Goal: Task Accomplishment & Management: Use online tool/utility

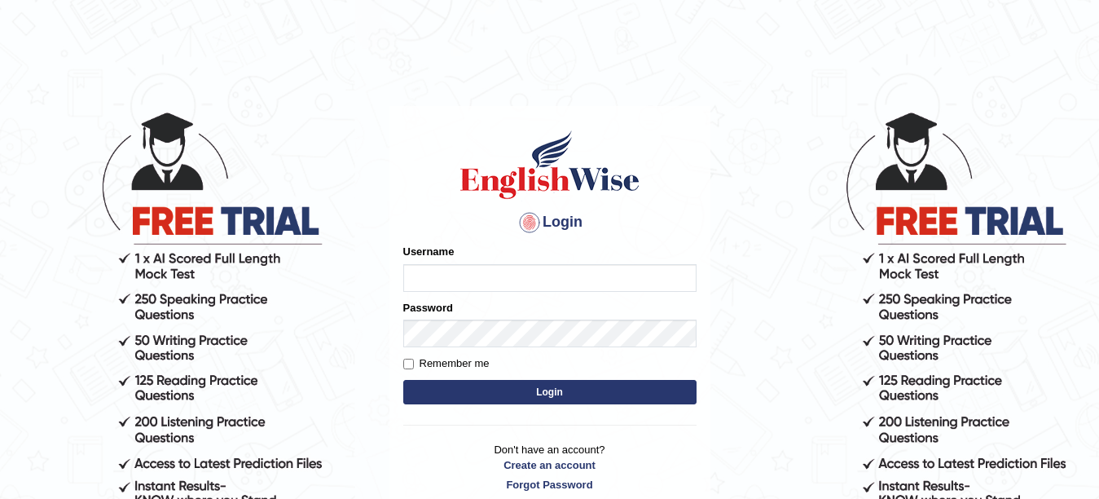
type input "veerpalkaur_parramatta"
click at [533, 391] on button "Login" at bounding box center [549, 392] width 293 height 24
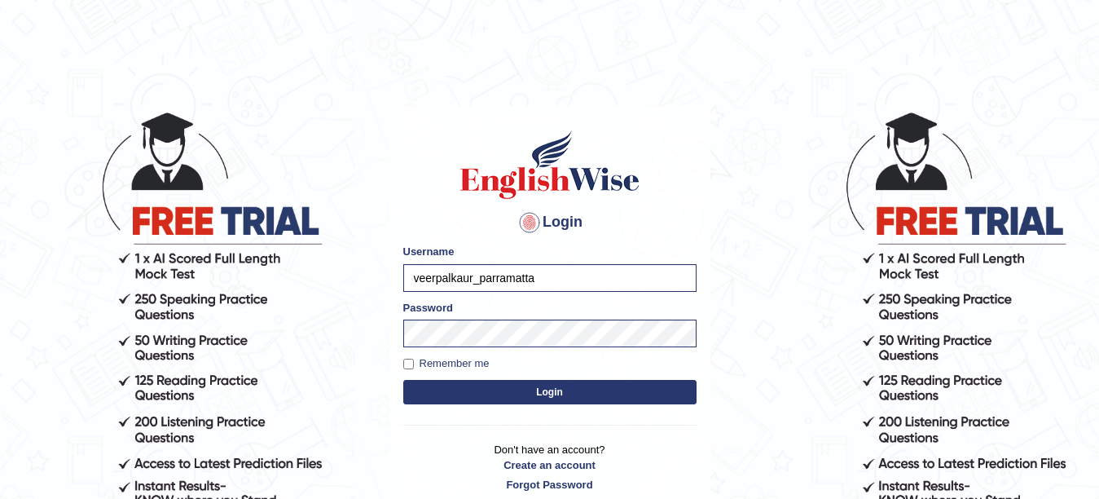
click at [533, 391] on button "Login" at bounding box center [549, 392] width 293 height 24
click at [553, 395] on button "Login" at bounding box center [549, 392] width 293 height 24
click at [409, 362] on input "Remember me" at bounding box center [408, 364] width 11 height 11
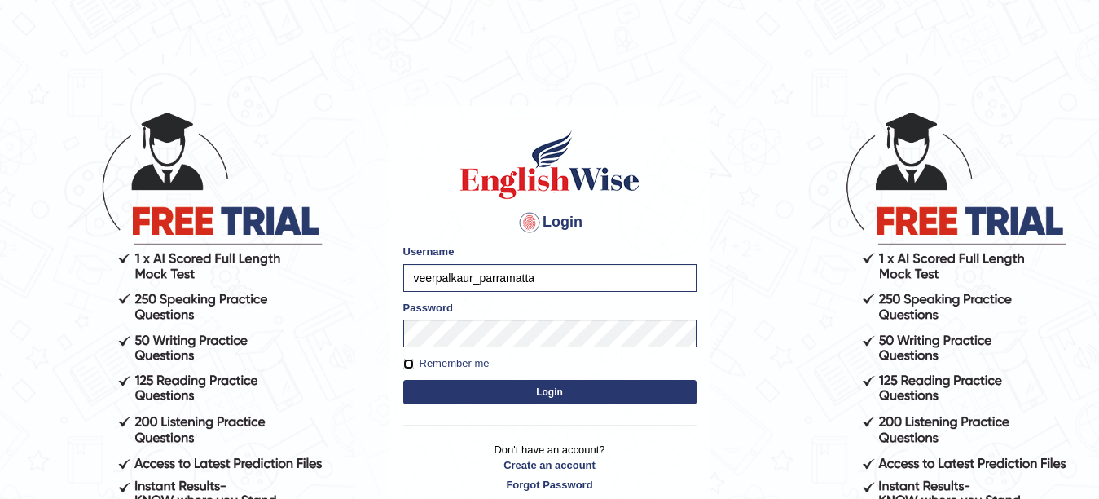
checkbox input "true"
click at [553, 392] on button "Login" at bounding box center [549, 392] width 293 height 24
click at [553, 391] on button "Login" at bounding box center [549, 392] width 293 height 24
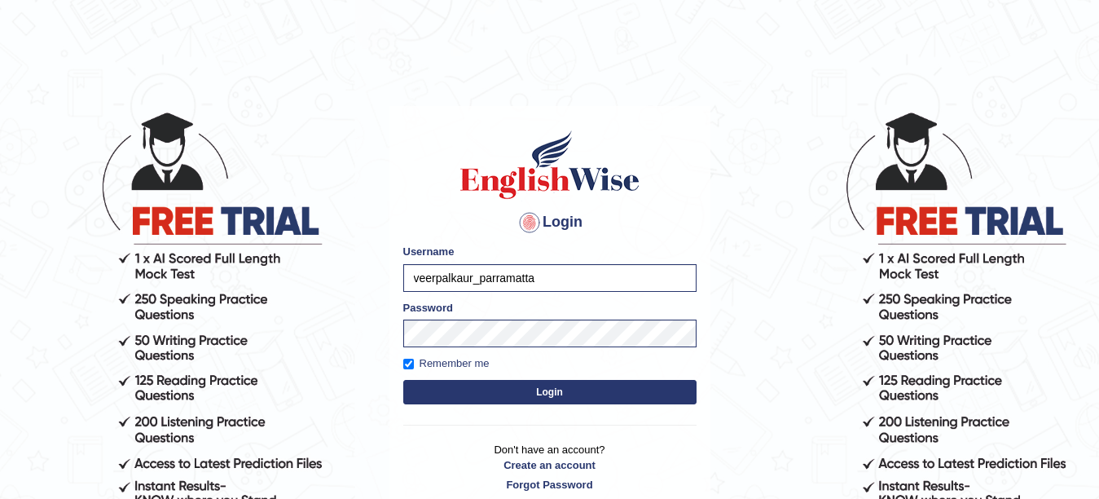
click at [553, 391] on button "Login" at bounding box center [549, 392] width 293 height 24
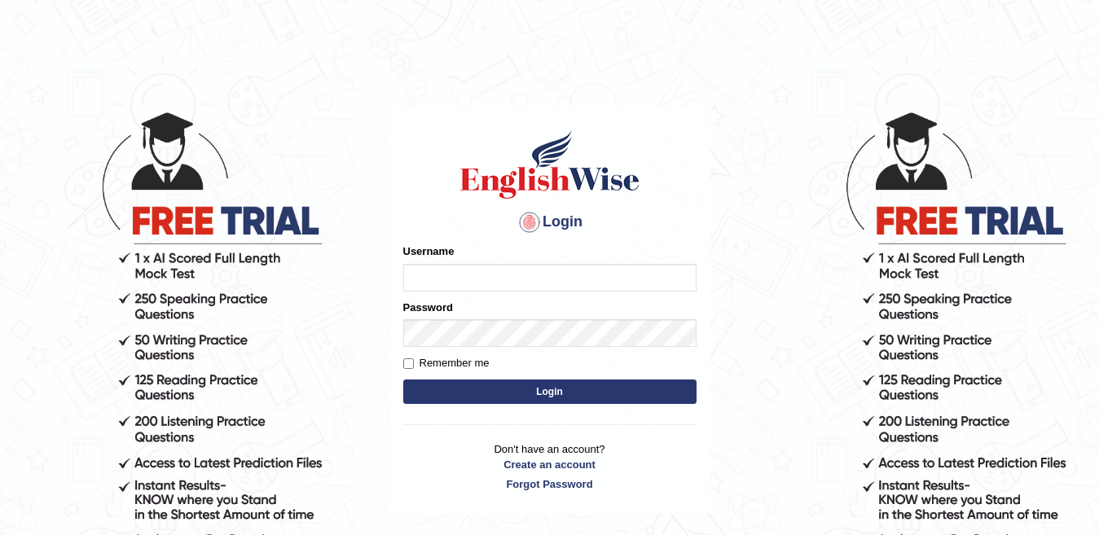
type input "veerpalkaur_parramatta"
click at [555, 398] on button "Login" at bounding box center [549, 392] width 293 height 24
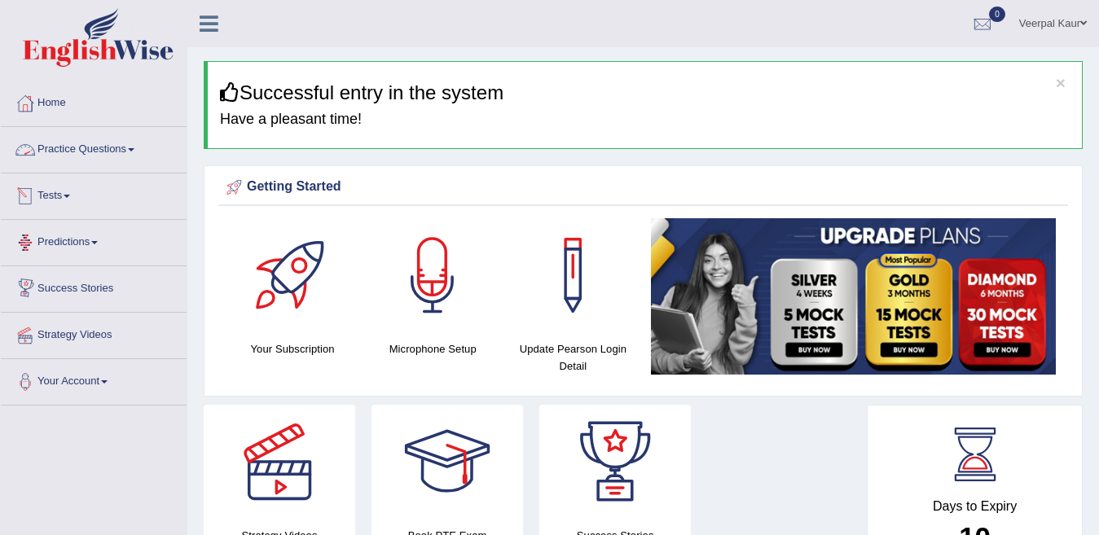
click at [106, 150] on link "Practice Questions" at bounding box center [94, 147] width 186 height 41
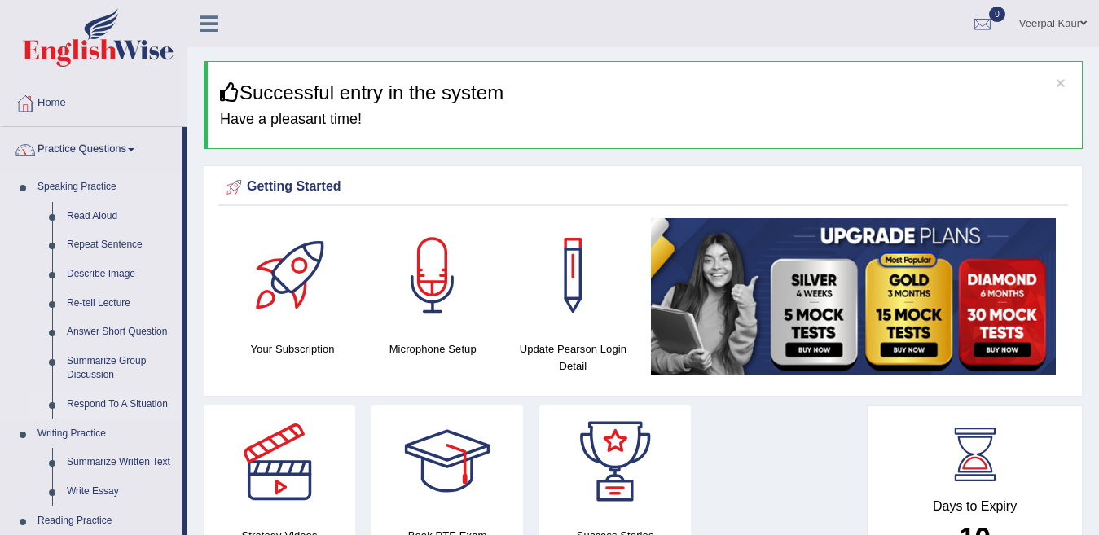
drag, startPoint x: 183, startPoint y: 366, endPoint x: 181, endPoint y: 398, distance: 32.7
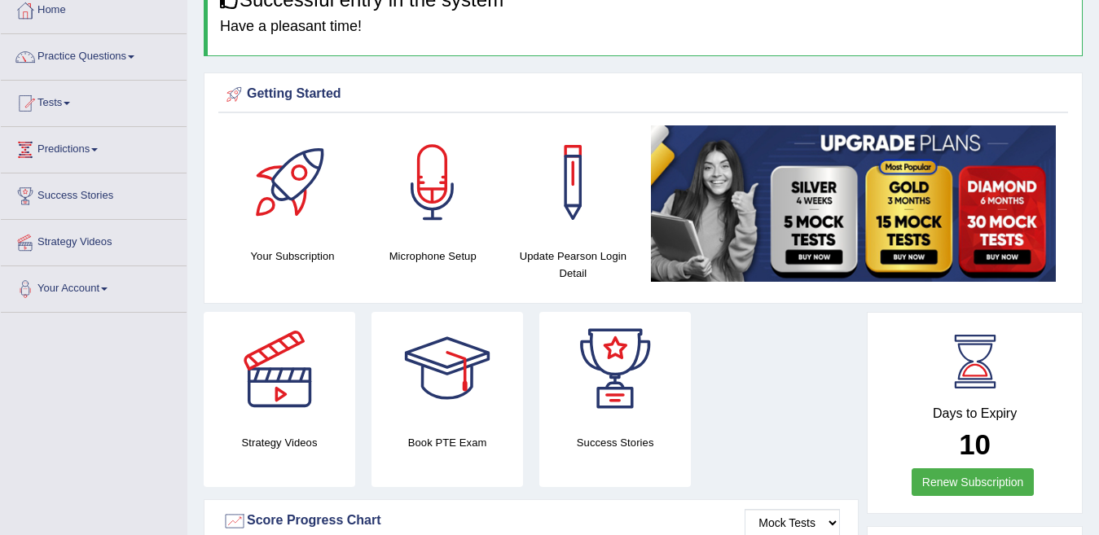
scroll to position [101, 0]
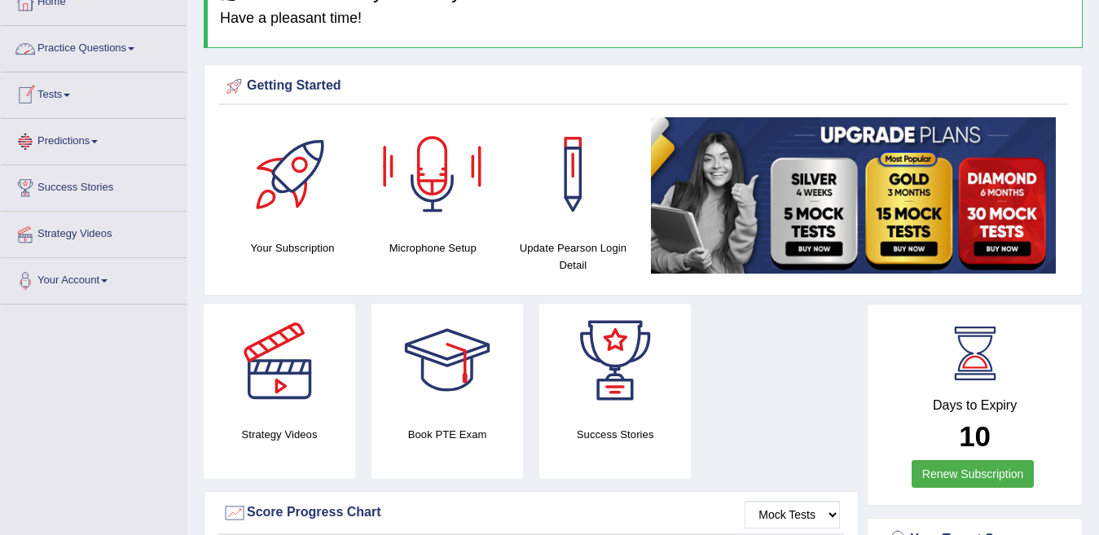
click at [94, 46] on link "Practice Questions" at bounding box center [94, 46] width 186 height 41
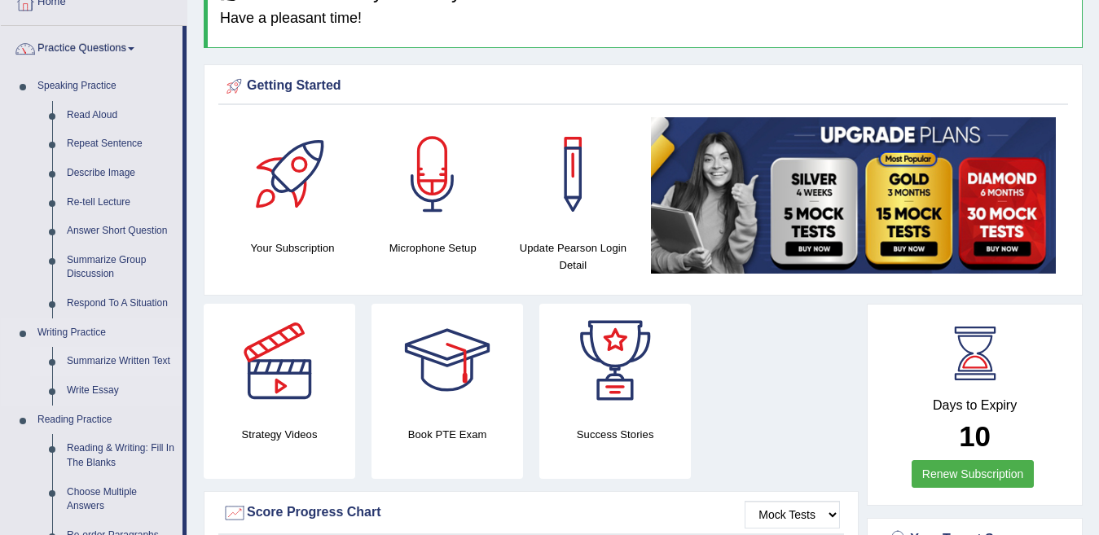
click at [109, 359] on link "Summarize Written Text" at bounding box center [120, 361] width 123 height 29
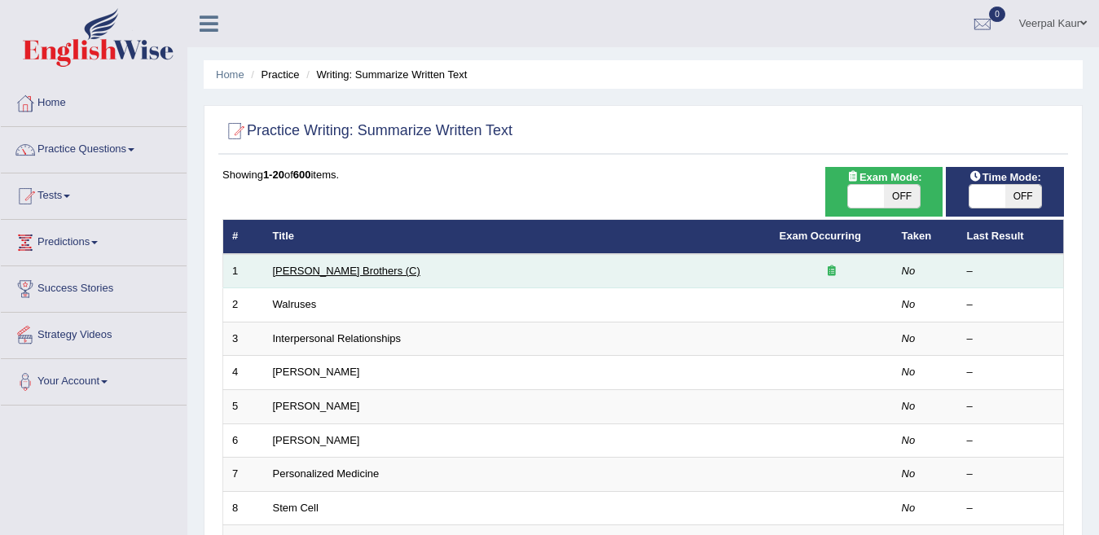
click at [328, 273] on link "Wright Brothers (C)" at bounding box center [346, 271] width 147 height 12
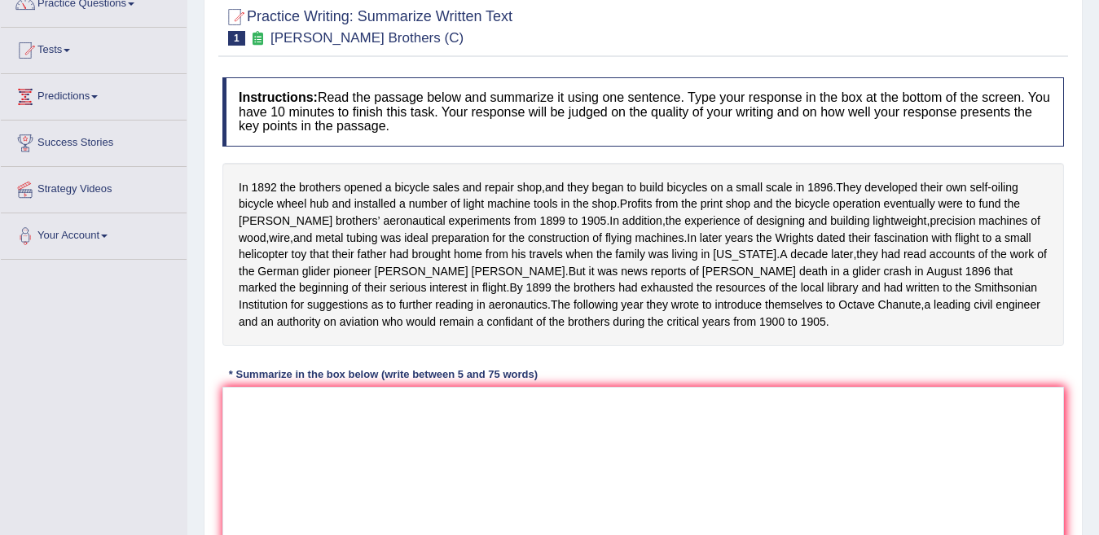
scroll to position [168, 0]
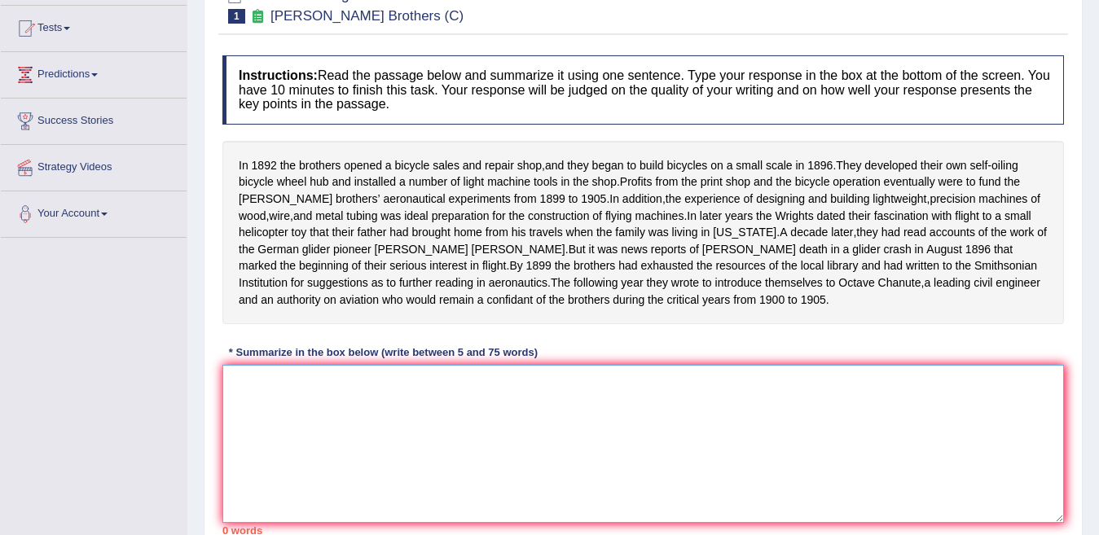
click at [355, 402] on textarea at bounding box center [643, 444] width 842 height 158
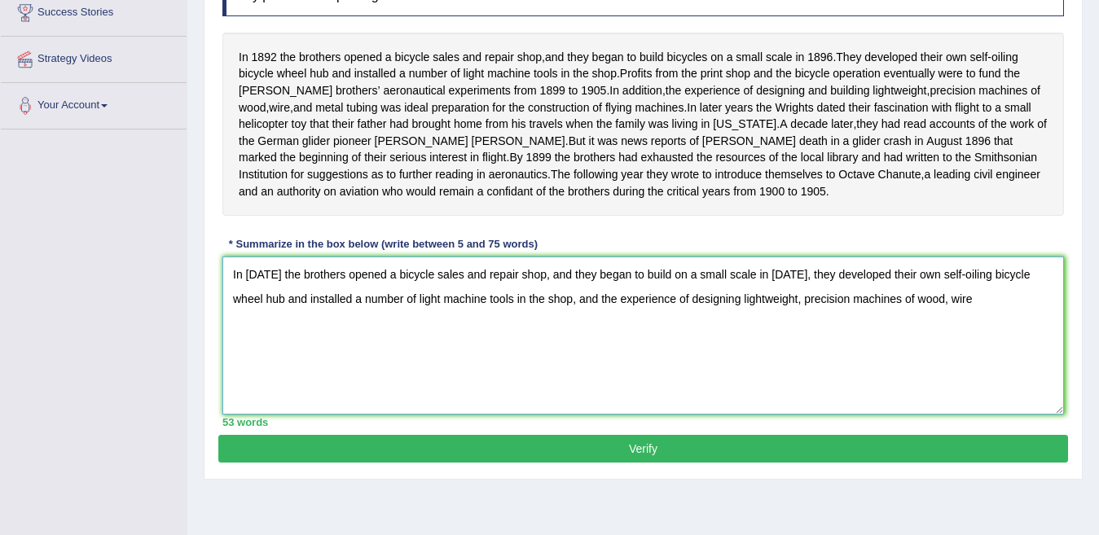
scroll to position [275, 0]
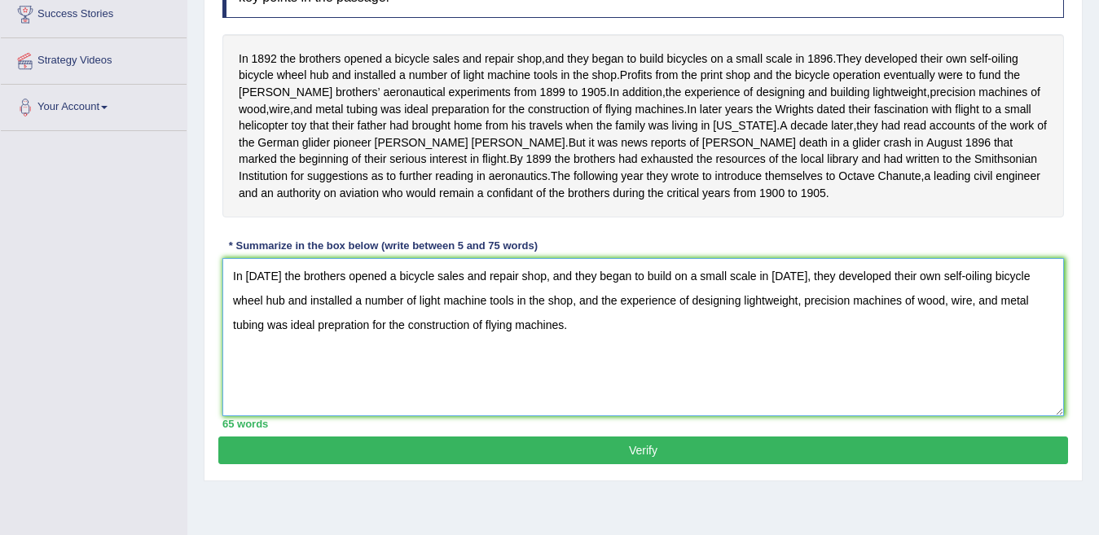
type textarea "In 1892 the brothers opened a bicycle sales and repair shop, and they began to …"
click at [682, 462] on button "Verify" at bounding box center [643, 451] width 850 height 28
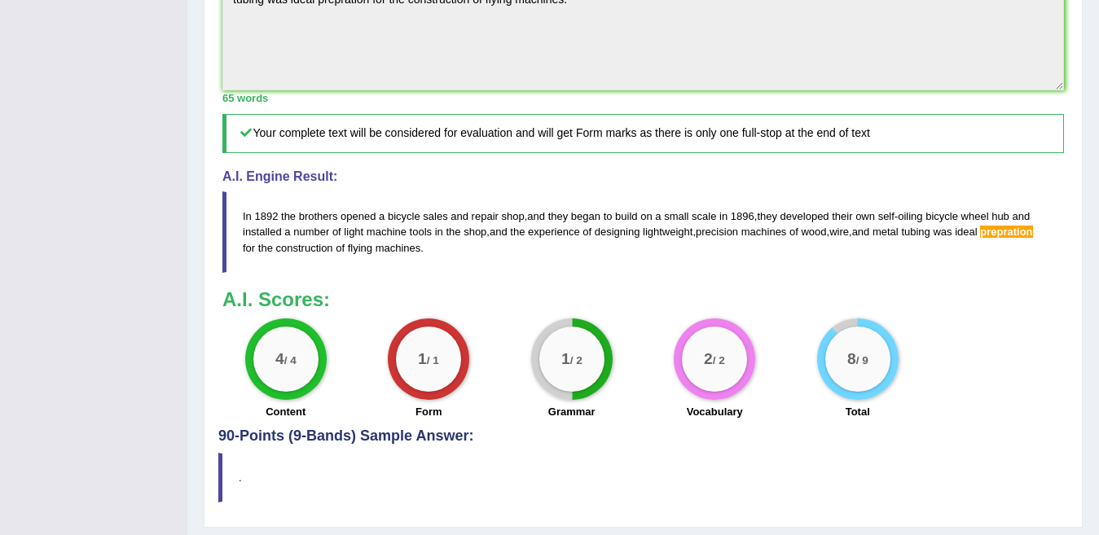
scroll to position [584, 0]
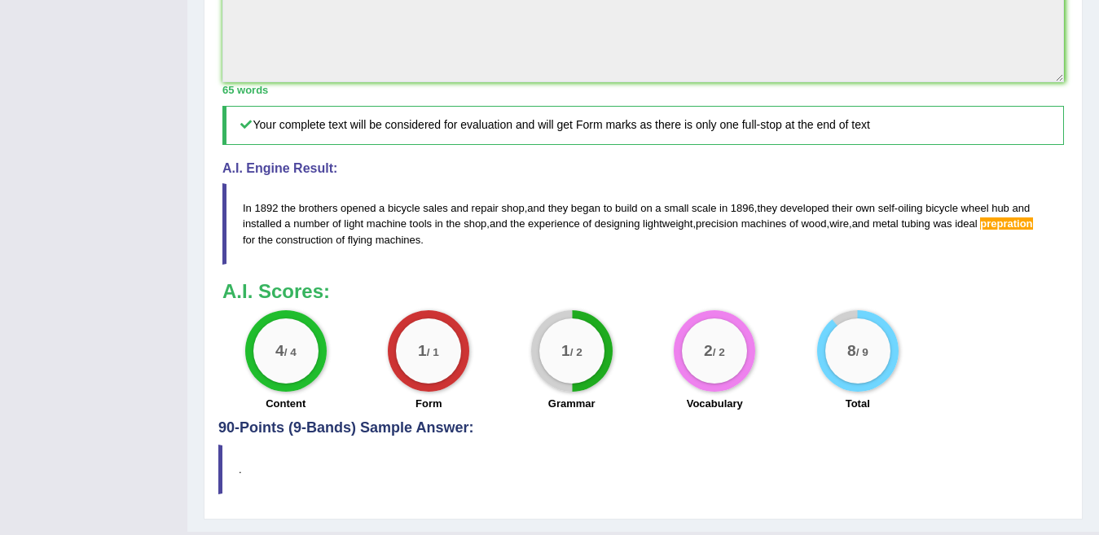
click at [1024, 437] on h4 "90-Points (9-Bands) Sample Answer:" at bounding box center [643, 32] width 850 height 810
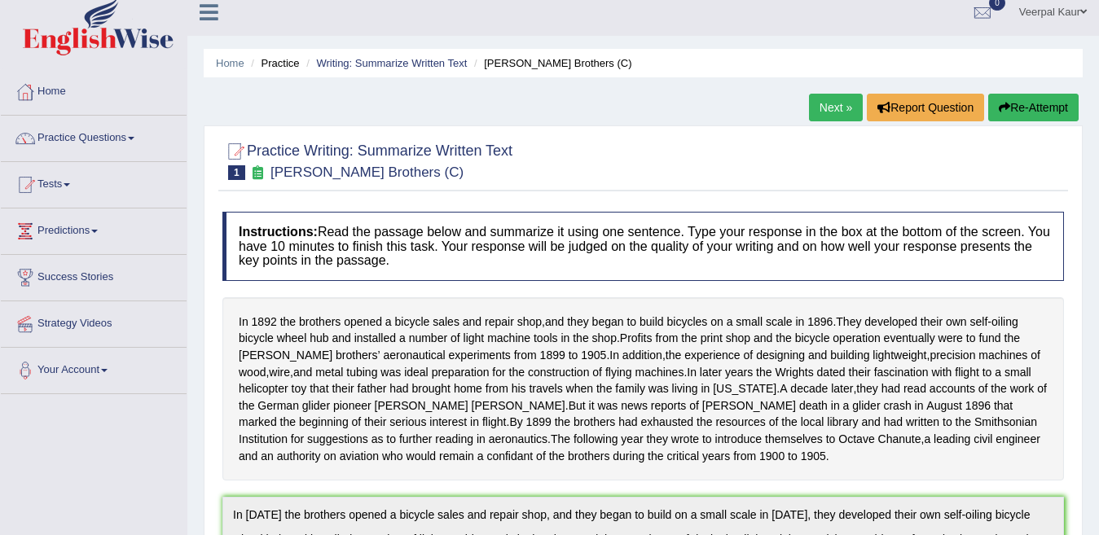
scroll to position [6, 0]
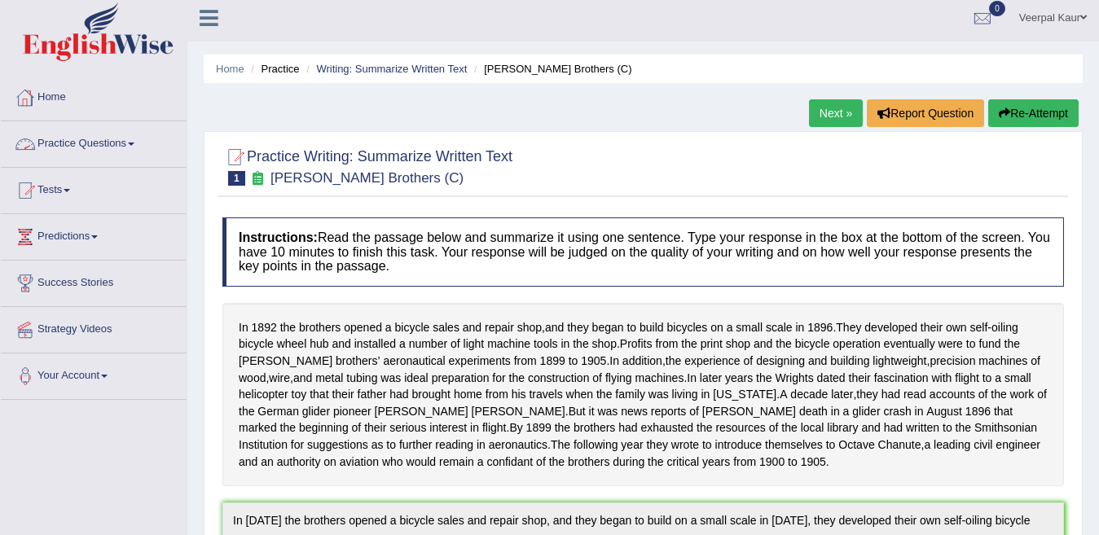
click at [120, 147] on link "Practice Questions" at bounding box center [94, 141] width 186 height 41
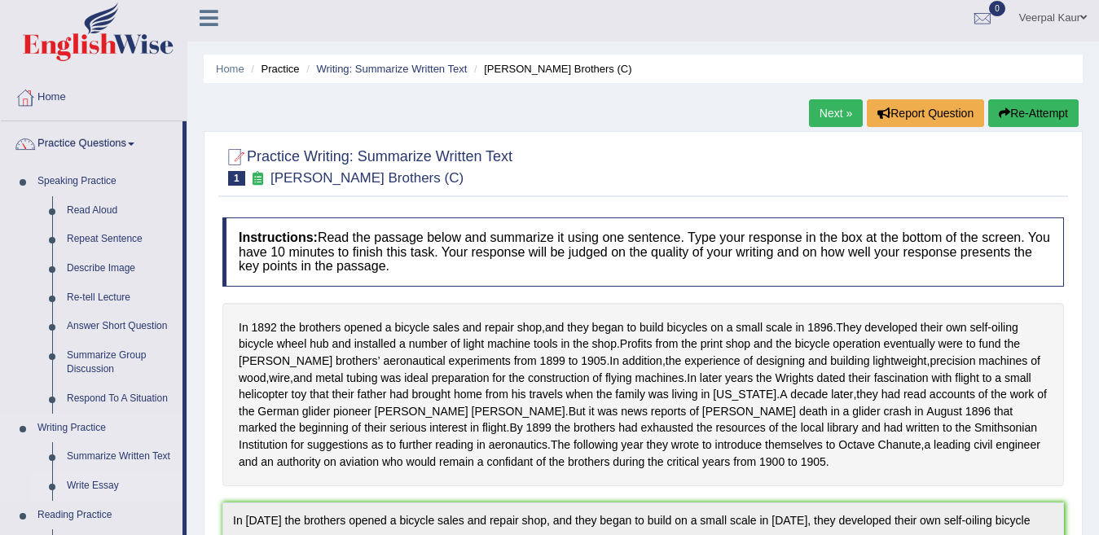
click at [102, 487] on link "Write Essay" at bounding box center [120, 486] width 123 height 29
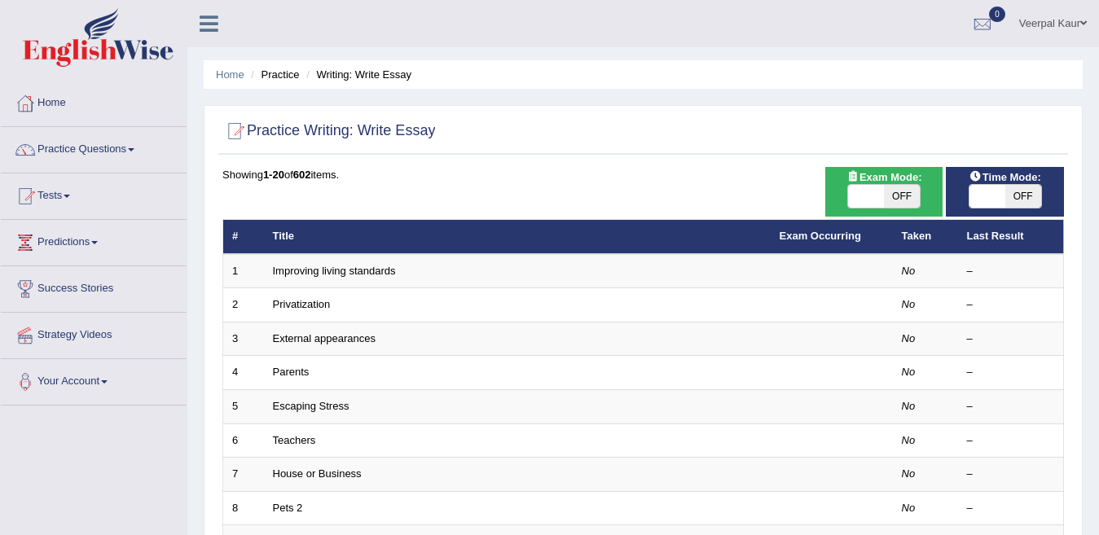
click at [352, 273] on link "Improving living standards" at bounding box center [334, 271] width 123 height 12
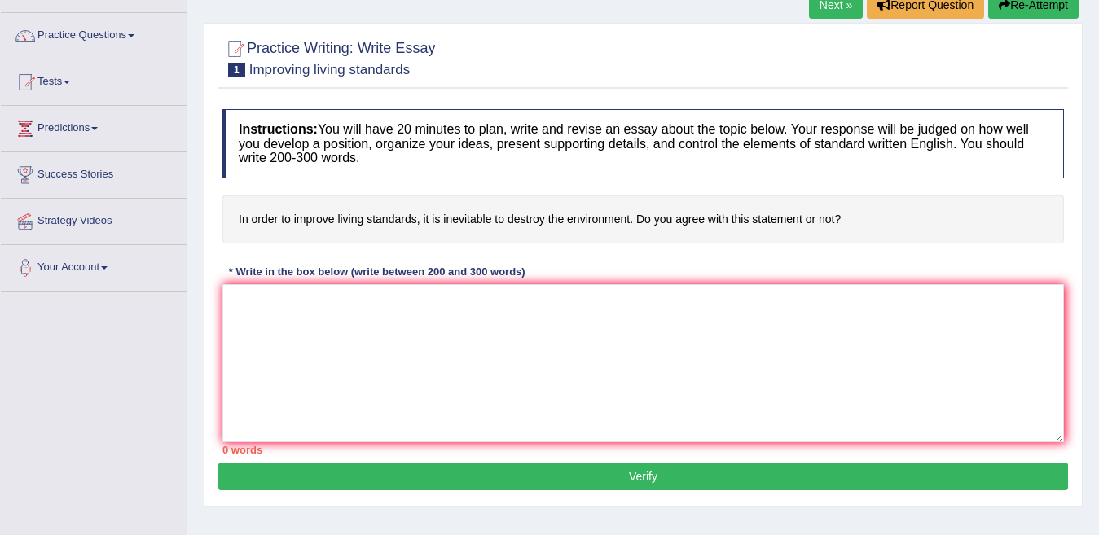
scroll to position [116, 0]
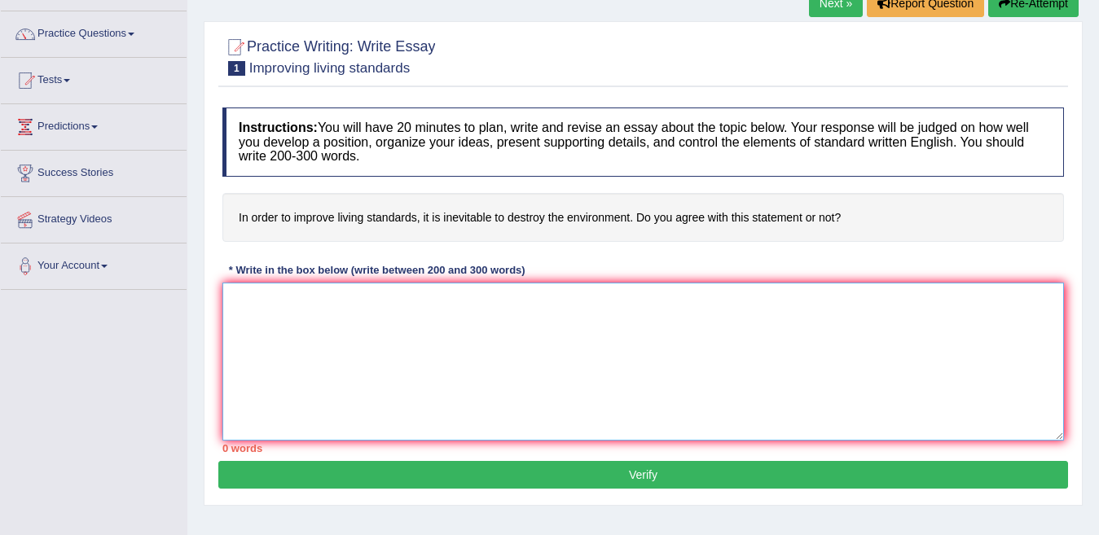
click at [239, 307] on textarea at bounding box center [643, 362] width 842 height 158
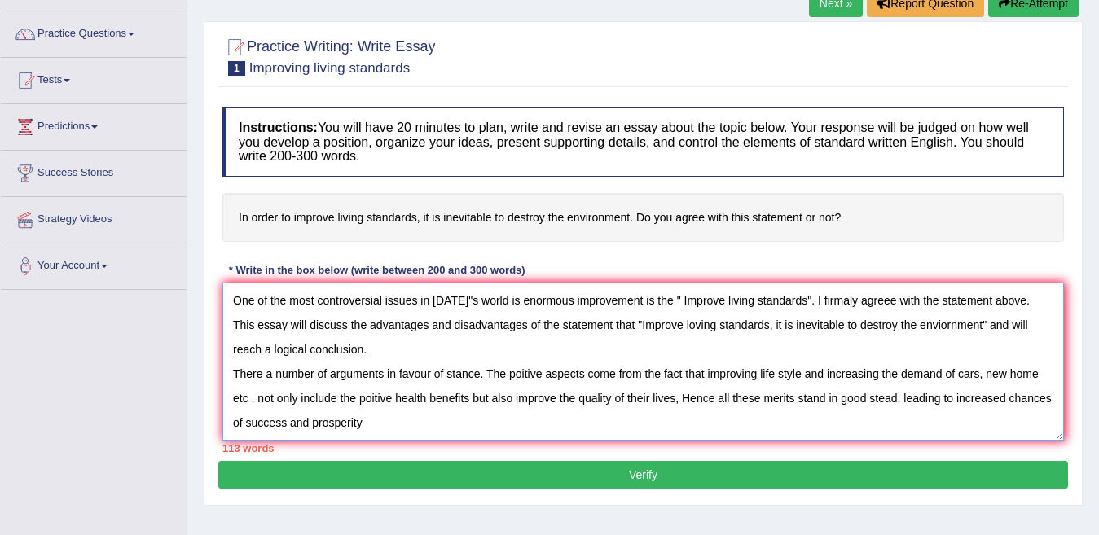
click at [314, 425] on textarea "One of the most controversial issues in [DATE]"s world is enormous improvement …" at bounding box center [643, 362] width 842 height 158
click at [346, 424] on textarea "One of the most controversial issues in [DATE]"s world is enormous improvement …" at bounding box center [643, 362] width 842 height 158
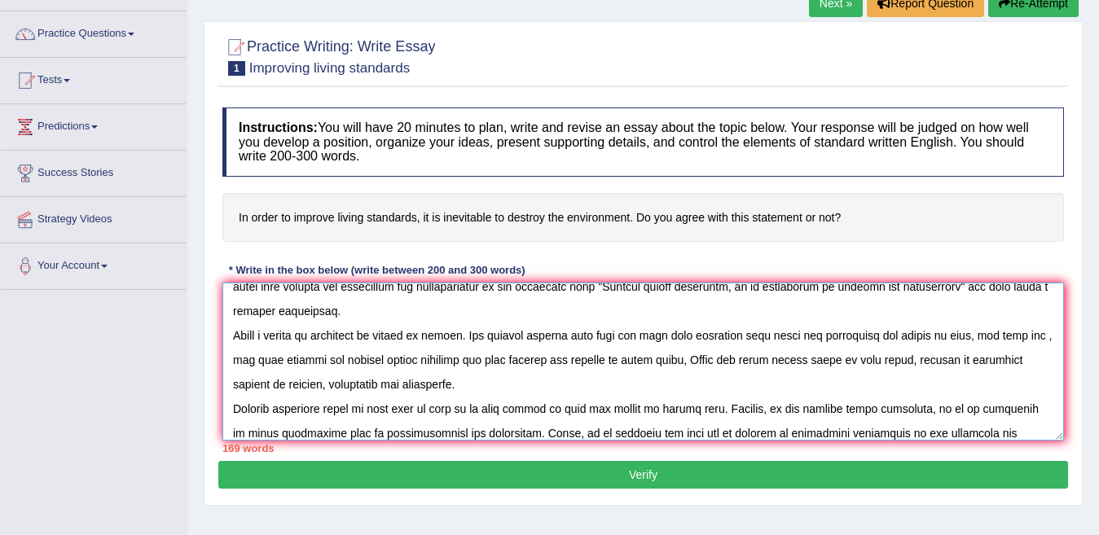
scroll to position [63, 0]
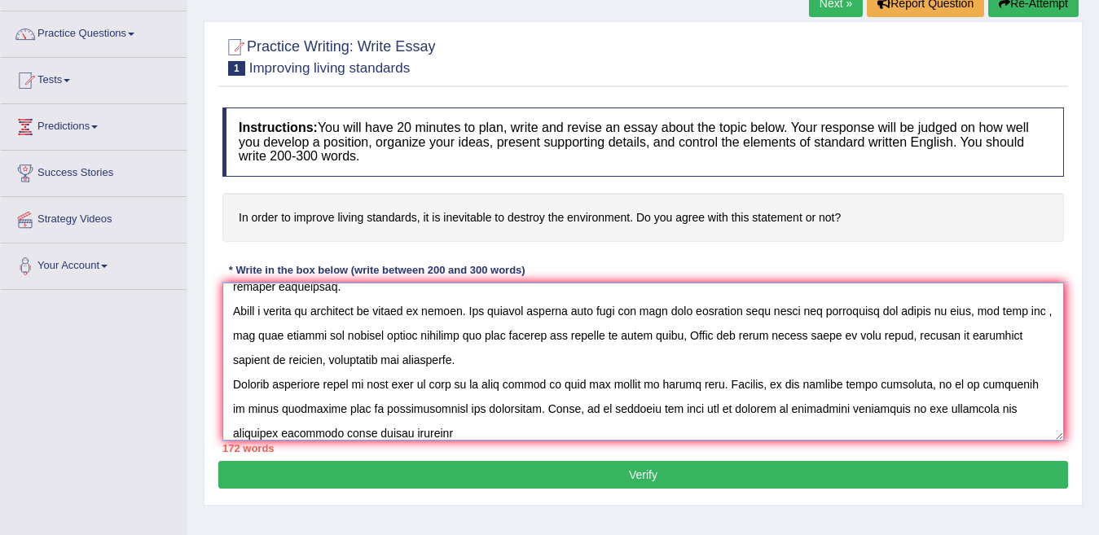
click at [707, 312] on textarea at bounding box center [643, 362] width 842 height 158
click at [277, 337] on textarea at bounding box center [643, 362] width 842 height 158
click at [279, 337] on textarea at bounding box center [643, 362] width 842 height 158
click at [722, 410] on textarea at bounding box center [643, 362] width 842 height 158
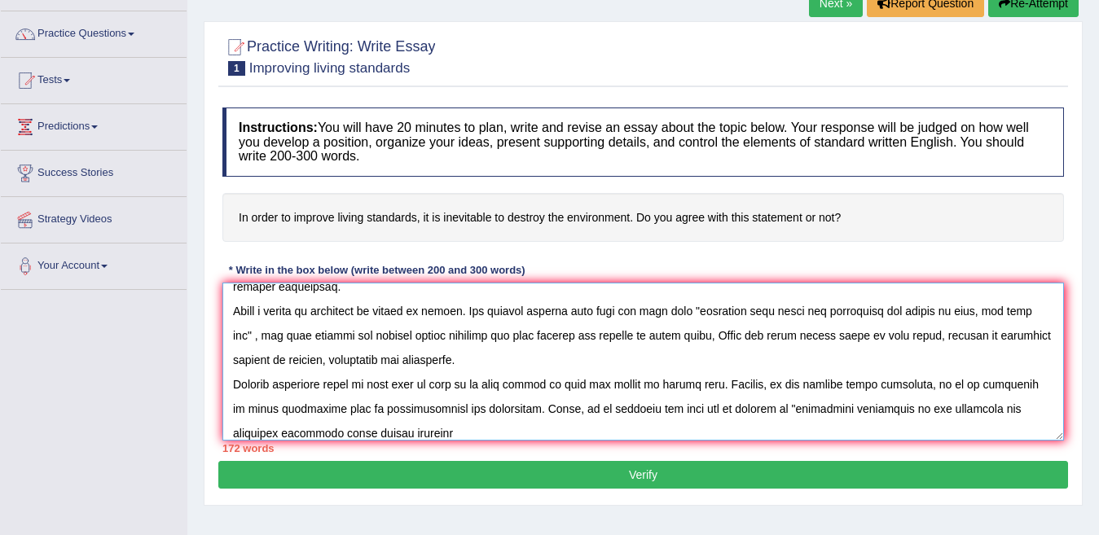
click at [395, 435] on textarea at bounding box center [643, 362] width 842 height 158
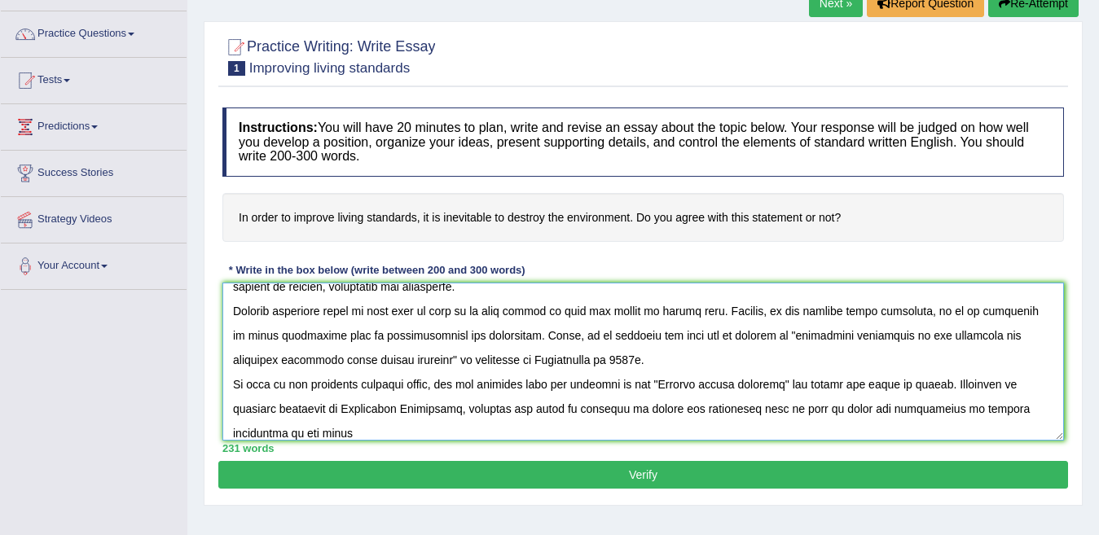
scroll to position [147, 0]
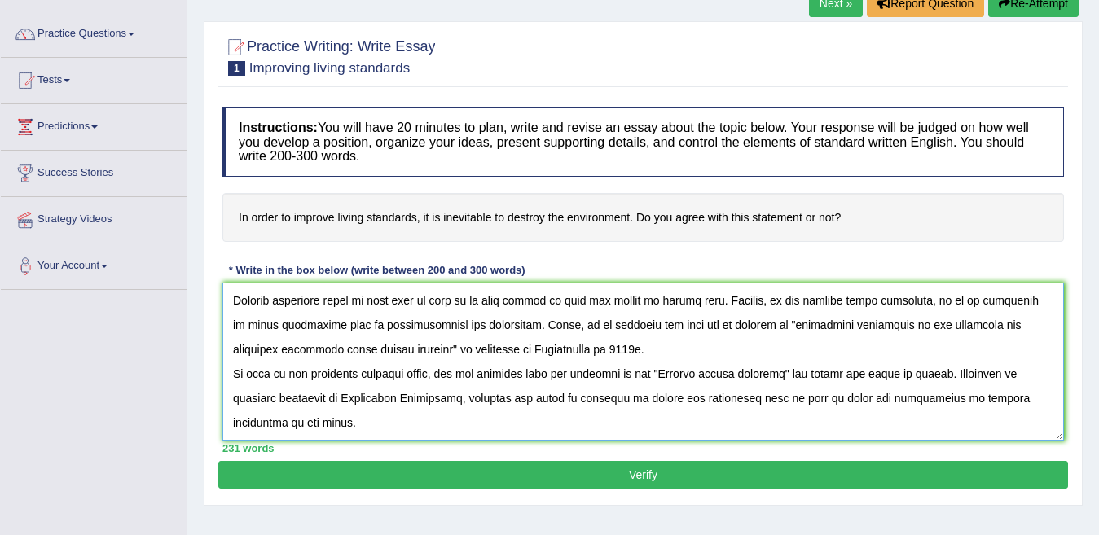
type textarea "One of the most controversial issues in [DATE]"s world is enormous improvement …"
click at [715, 473] on button "Verify" at bounding box center [643, 475] width 850 height 28
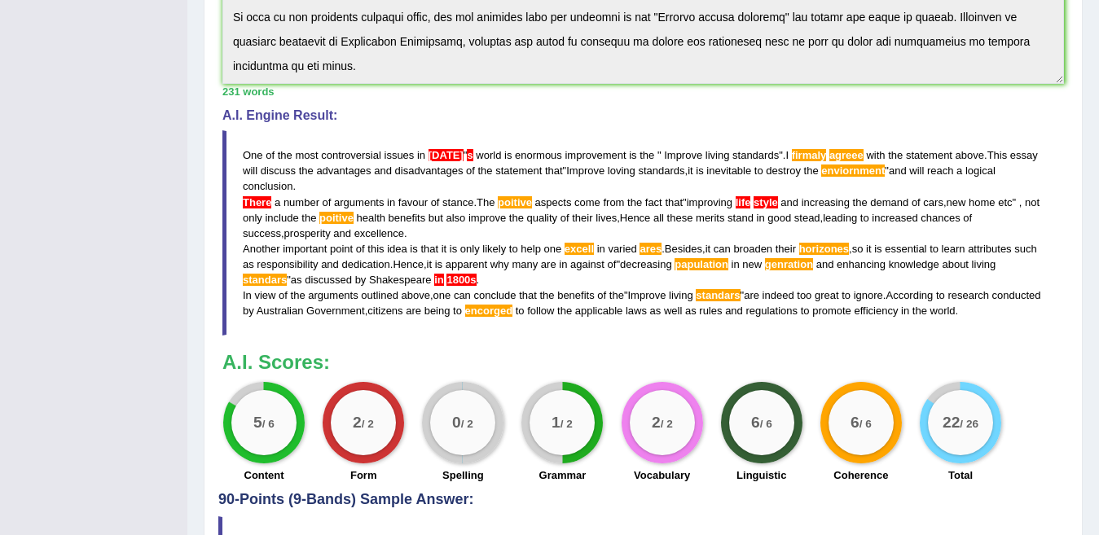
scroll to position [456, 0]
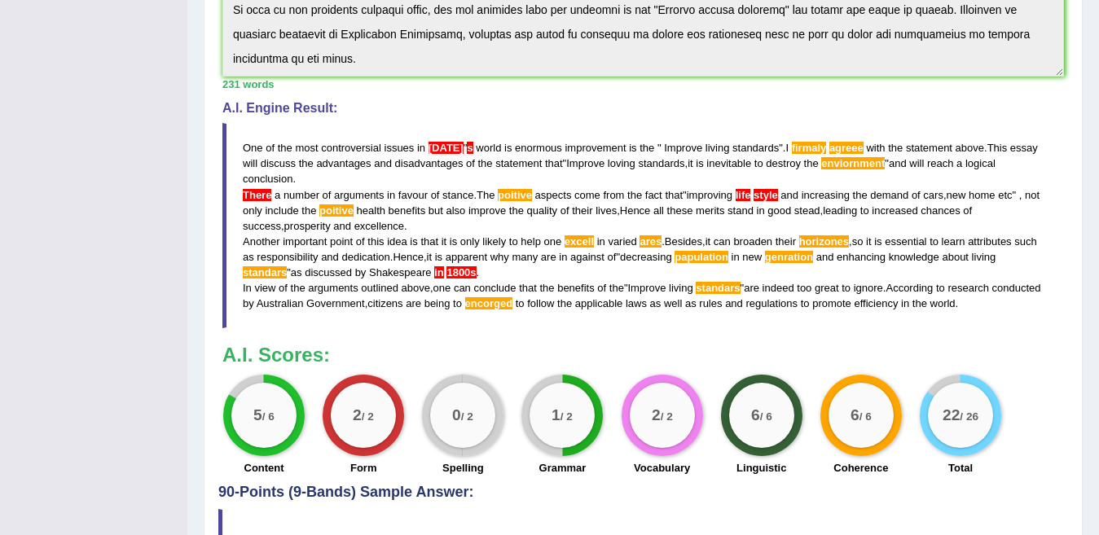
click at [757, 452] on div "6 / 6" at bounding box center [761, 415] width 81 height 81
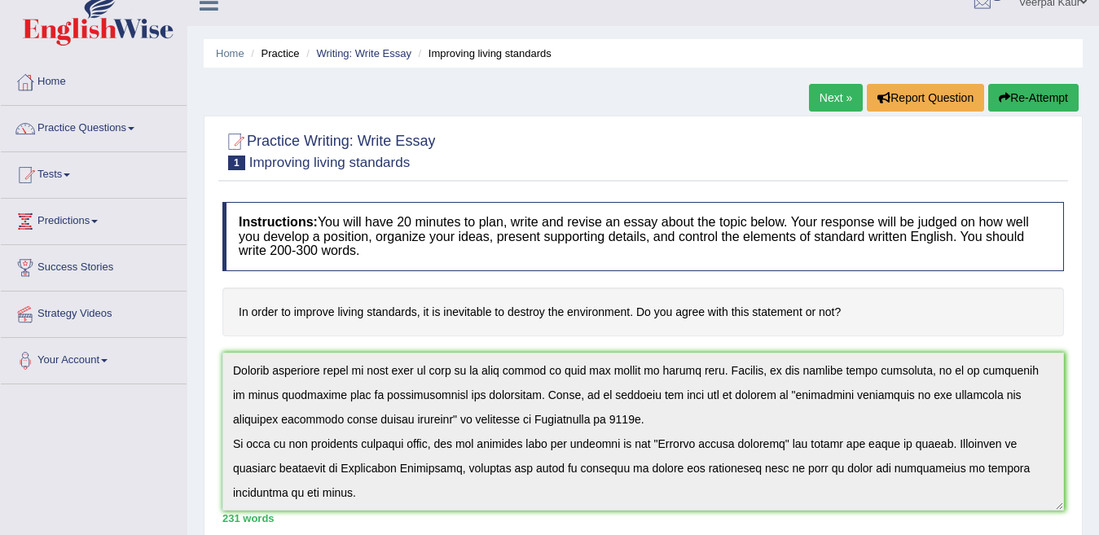
scroll to position [0, 0]
